Goal: Find specific page/section: Find specific page/section

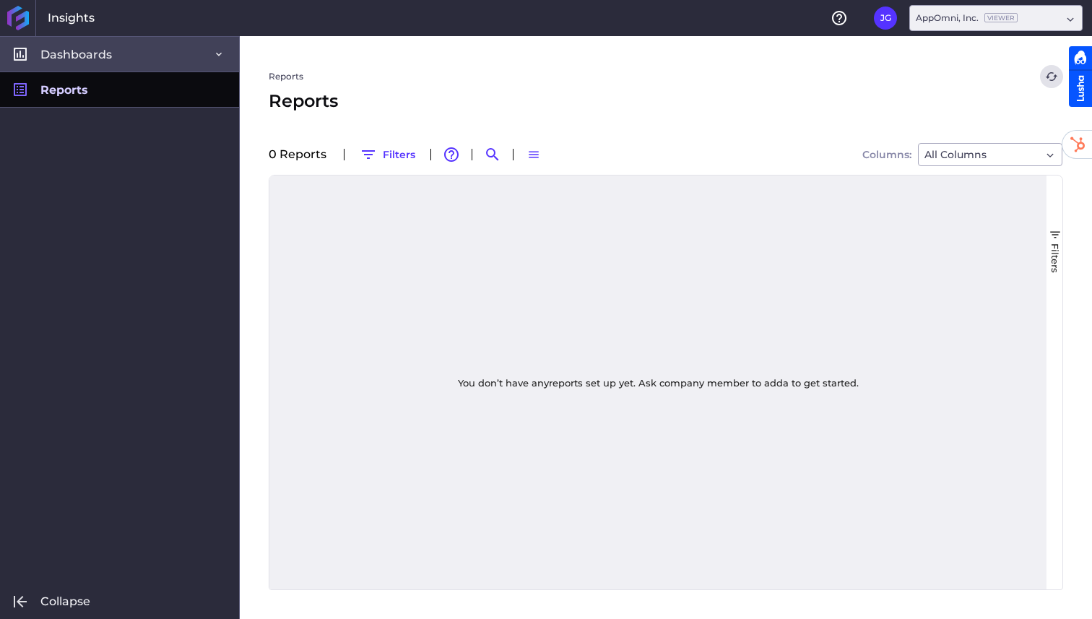
click at [73, 61] on span "Dashboards" at bounding box center [76, 54] width 72 height 15
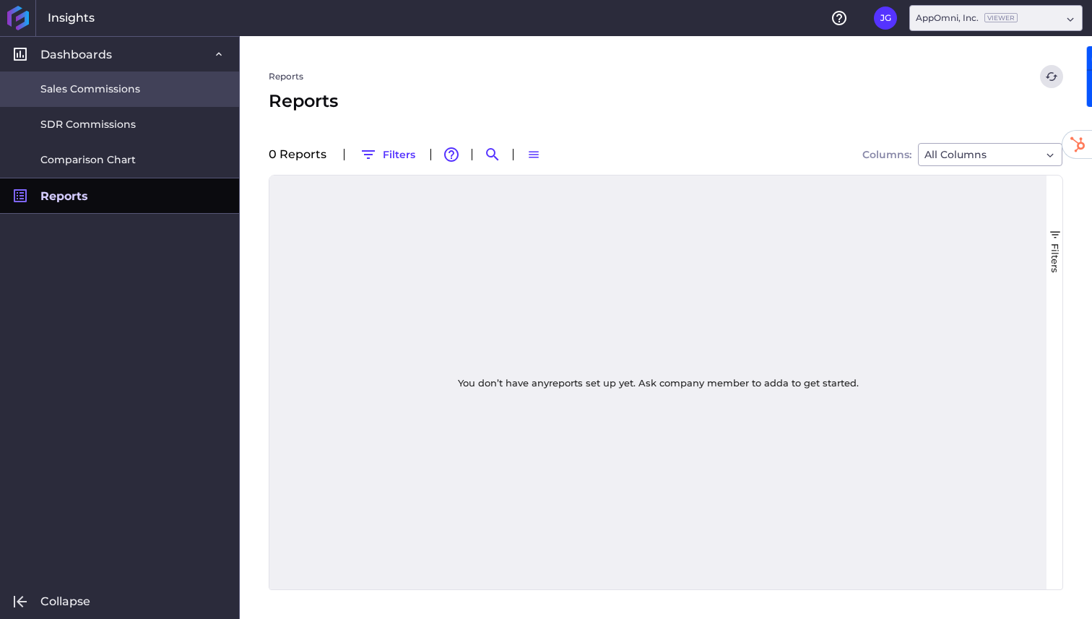
click at [83, 96] on span "Sales Commissions" at bounding box center [90, 89] width 100 height 15
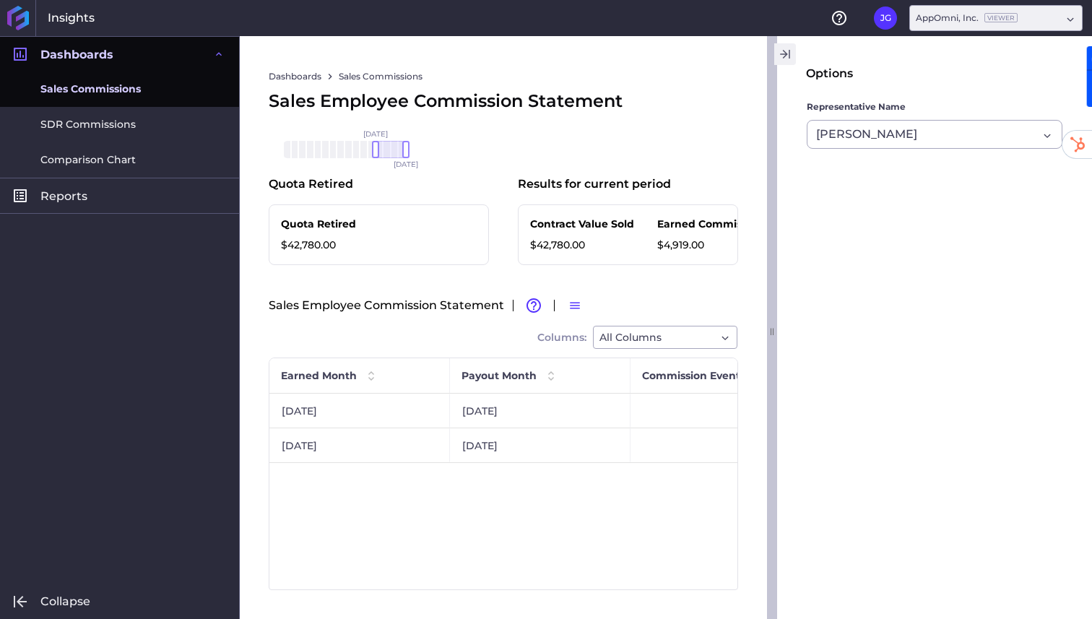
click at [782, 53] on icon "button" at bounding box center [784, 54] width 8 height 9
